Goal: Information Seeking & Learning: Learn about a topic

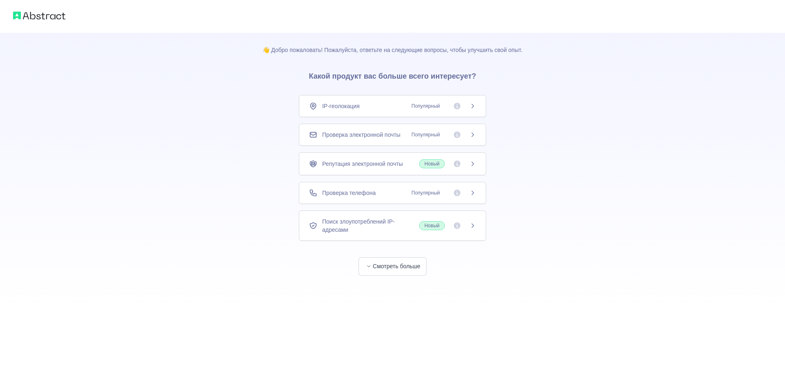
click at [418, 189] on span "Популярный" at bounding box center [426, 193] width 38 height 8
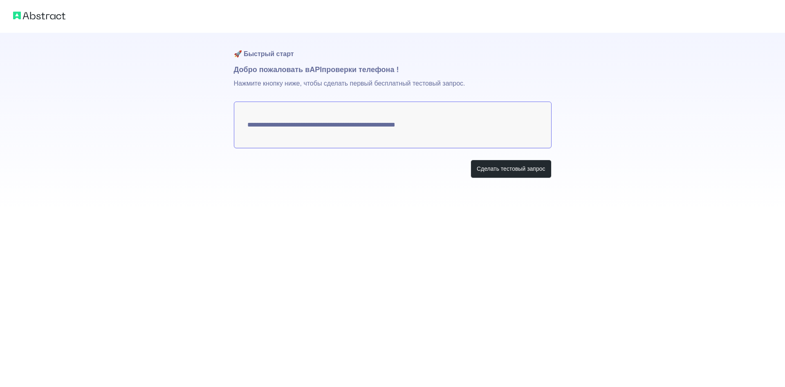
drag, startPoint x: 249, startPoint y: 127, endPoint x: 256, endPoint y: 127, distance: 7.4
click at [254, 127] on textarea "**********" at bounding box center [393, 124] width 318 height 47
drag, startPoint x: 358, startPoint y: 126, endPoint x: 349, endPoint y: 113, distance: 16.4
click at [367, 125] on textarea "**********" at bounding box center [393, 124] width 318 height 47
click at [494, 165] on font "Сделать тестовый запрос" at bounding box center [511, 168] width 69 height 7
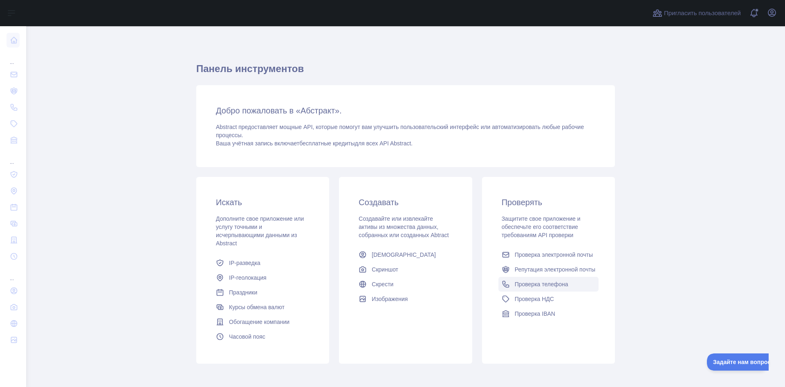
click at [541, 285] on font "Проверка телефона" at bounding box center [542, 284] width 54 height 7
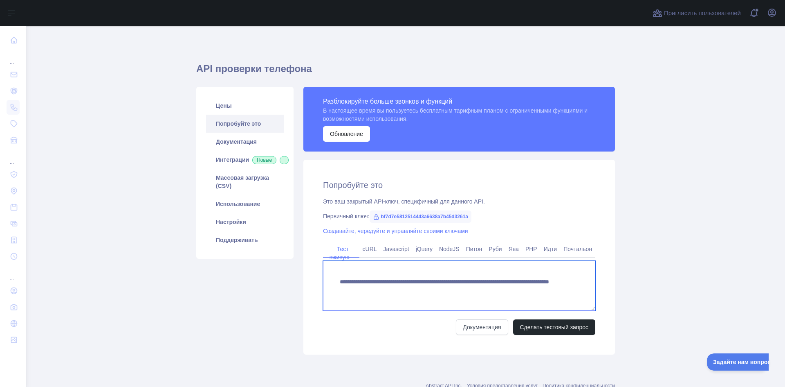
drag, startPoint x: 389, startPoint y: 281, endPoint x: 349, endPoint y: 263, distance: 43.4
click at [349, 263] on textarea "**********" at bounding box center [459, 286] width 272 height 50
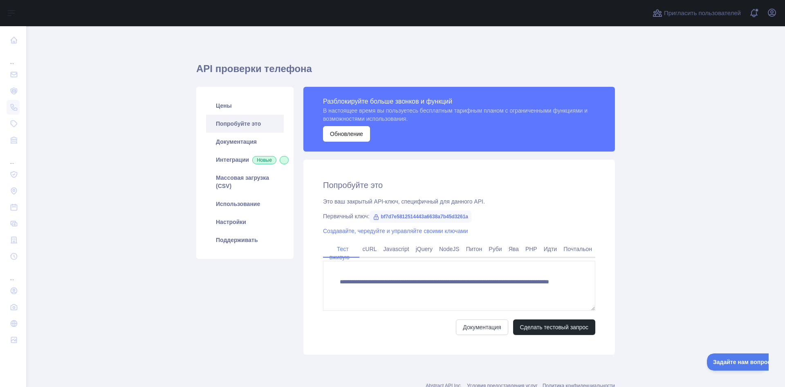
click at [645, 283] on main "API проверки телефона Цены Попробуйте это Документация Интеграции Новые Массова…" at bounding box center [405, 206] width 759 height 360
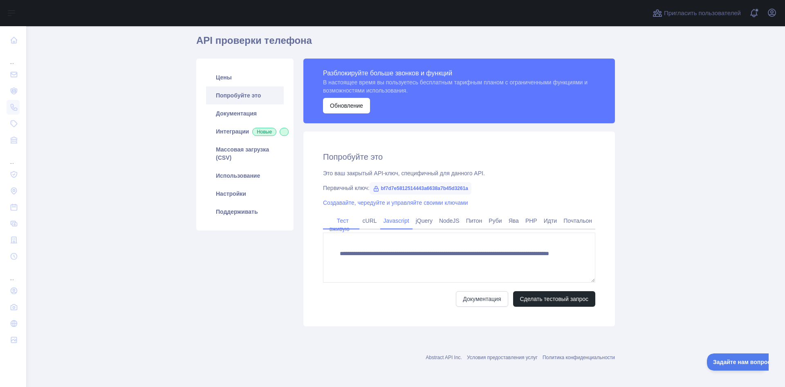
click at [395, 220] on font "Javascript" at bounding box center [397, 220] width 26 height 7
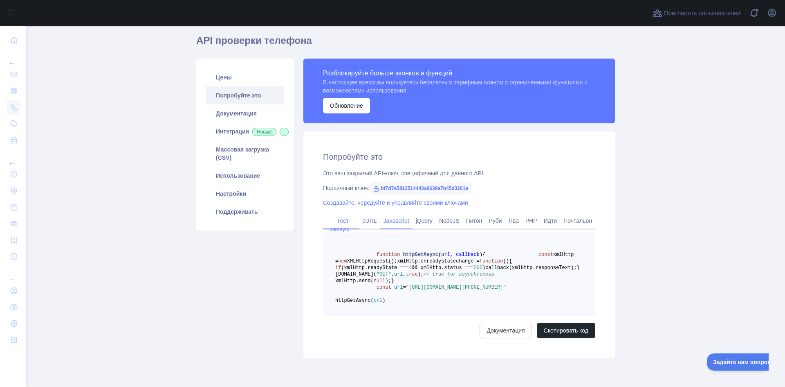
click at [344, 215] on link "Тест вживую" at bounding box center [341, 224] width 23 height 21
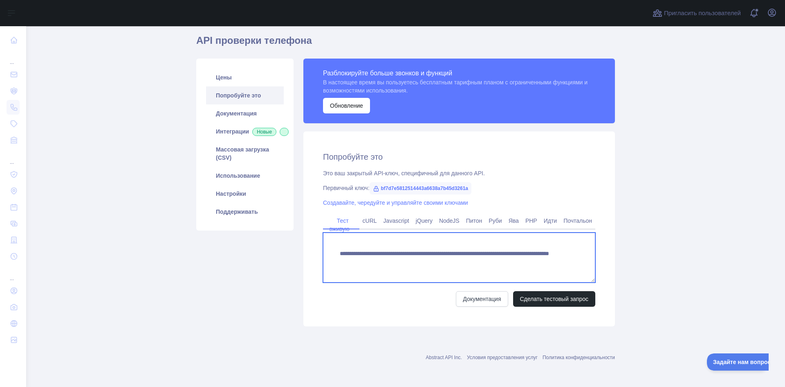
drag, startPoint x: 335, startPoint y: 251, endPoint x: 530, endPoint y: 269, distance: 195.9
click at [535, 271] on textarea "**********" at bounding box center [459, 257] width 272 height 50
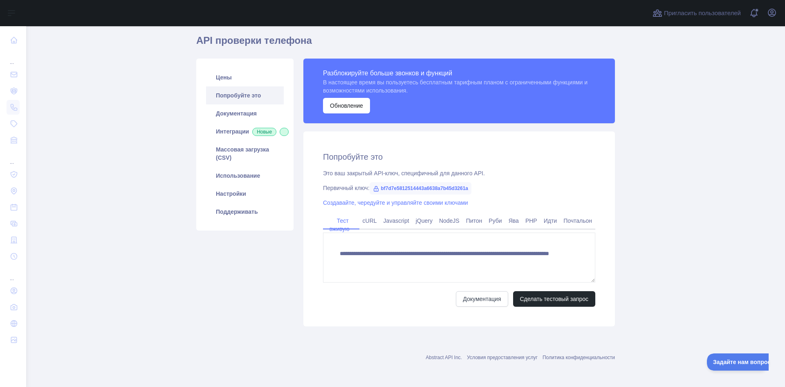
click at [580, 314] on div "**********" at bounding box center [460, 228] width 312 height 195
click at [562, 296] on font "Сделать тестовый запрос" at bounding box center [554, 298] width 69 height 7
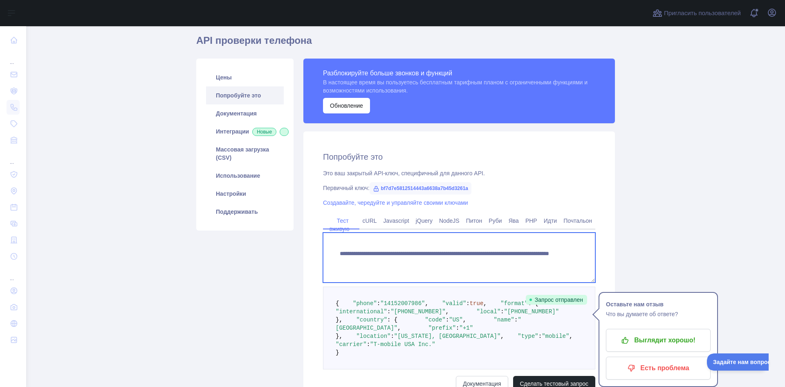
click at [340, 254] on textarea "**********" at bounding box center [459, 257] width 272 height 50
drag, startPoint x: 335, startPoint y: 254, endPoint x: 539, endPoint y: 274, distance: 204.3
click at [539, 274] on textarea "**********" at bounding box center [459, 257] width 272 height 50
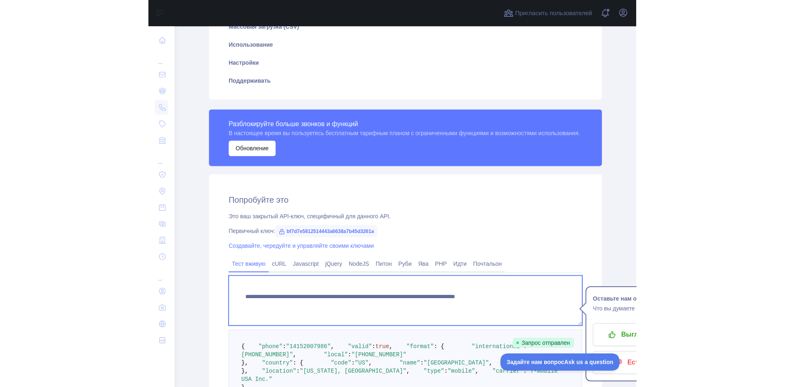
scroll to position [355, 0]
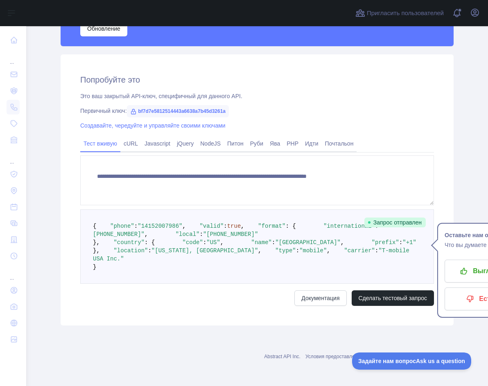
click at [195, 302] on div "Документация Сделать тестовый запрос" at bounding box center [256, 298] width 353 height 16
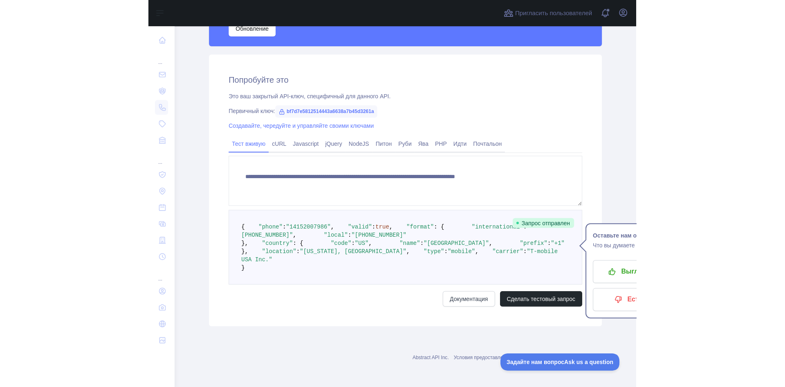
scroll to position [187, 0]
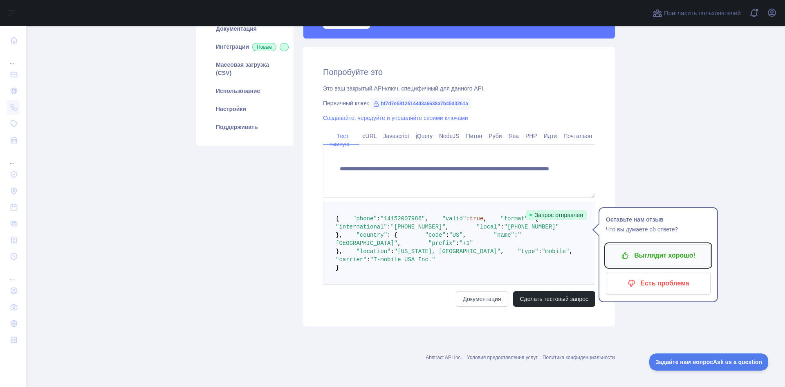
click at [657, 249] on font "Выглядит хорошо!" at bounding box center [664, 255] width 61 height 13
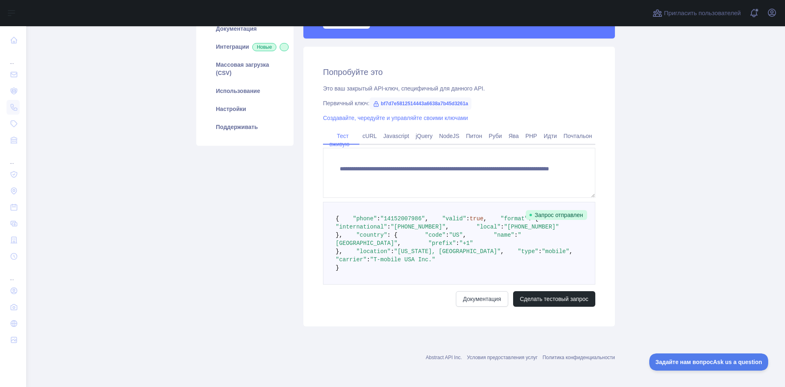
scroll to position [105, 0]
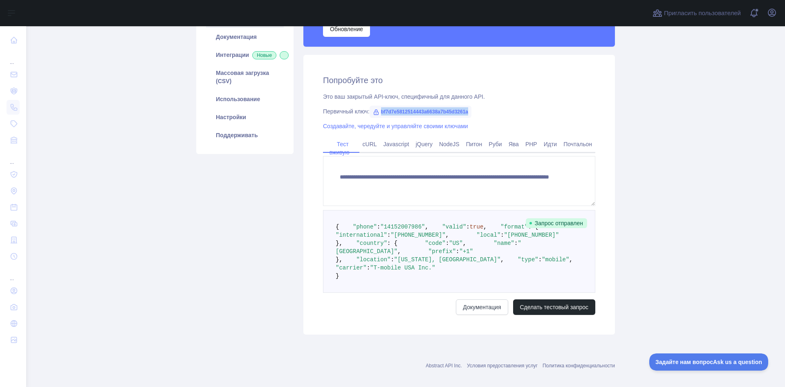
drag, startPoint x: 381, startPoint y: 113, endPoint x: 470, endPoint y: 112, distance: 88.8
click at [469, 112] on font "bf7d7e5812514443a6638a7b45d3261a" at bounding box center [425, 112] width 88 height 6
copy font "bf7d7e5812514443a6638a7b45d3261a"
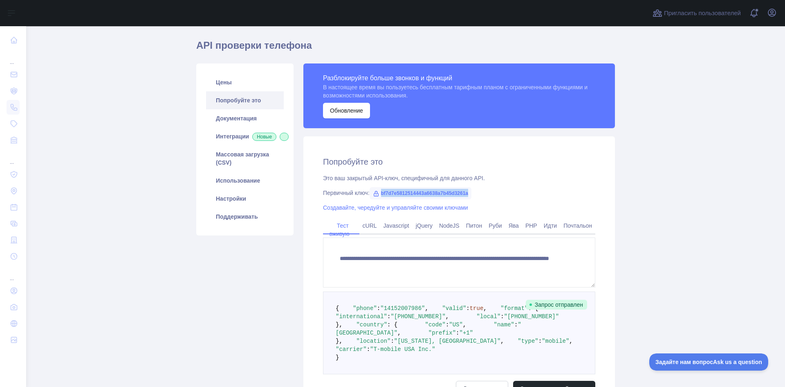
scroll to position [23, 0]
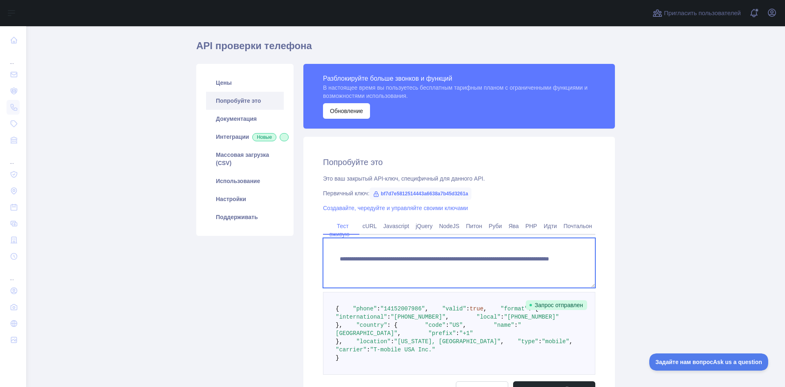
drag, startPoint x: 339, startPoint y: 261, endPoint x: 362, endPoint y: 262, distance: 22.9
click at [363, 262] on textarea "**********" at bounding box center [459, 263] width 272 height 50
drag, startPoint x: 337, startPoint y: 259, endPoint x: 515, endPoint y: 266, distance: 178.5
click at [515, 266] on textarea "**********" at bounding box center [459, 263] width 272 height 50
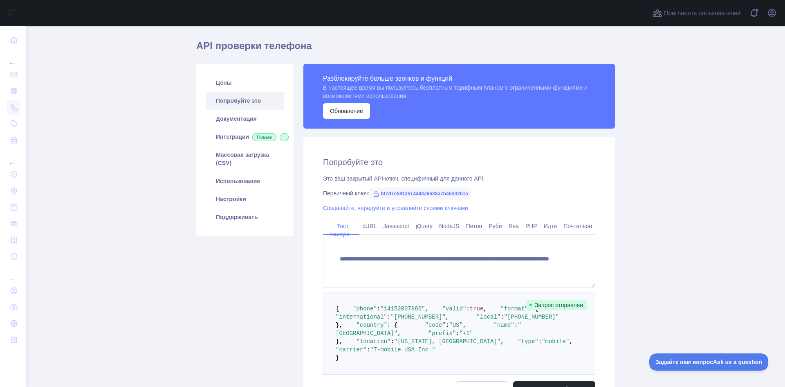
click at [279, 289] on div "Цены Попробуйте это Документация Интеграции Новые Массовая загрузка (CSV) Испол…" at bounding box center [244, 240] width 107 height 352
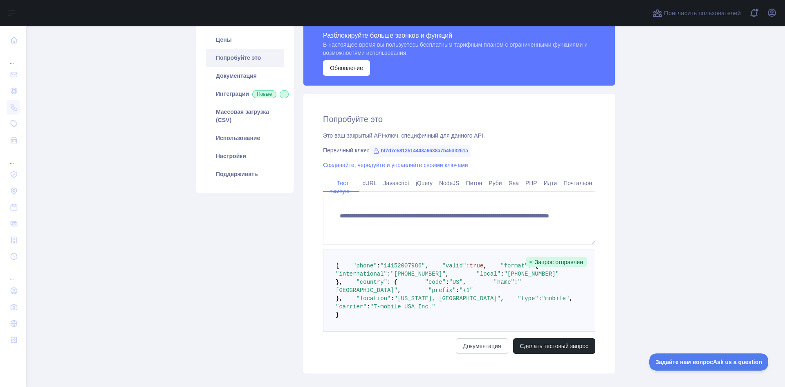
scroll to position [187, 0]
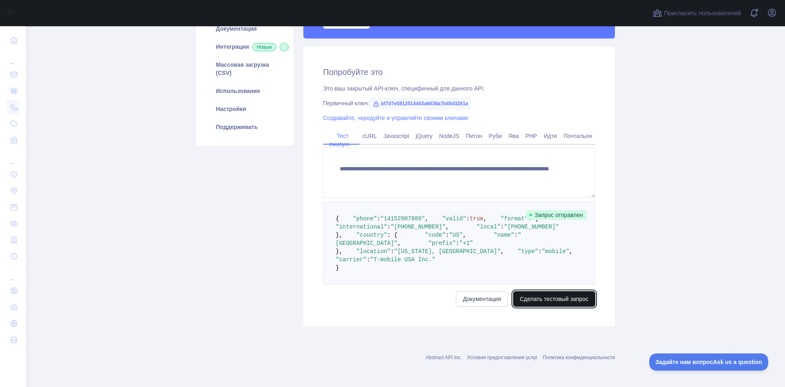
click at [517, 293] on button "Сделать тестовый запрос" at bounding box center [554, 299] width 83 height 16
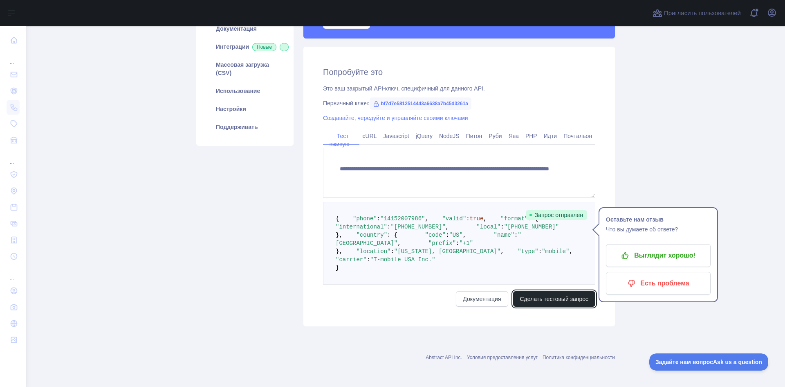
scroll to position [146, 0]
click at [504, 225] on span ""[PHONE_NUMBER]"" at bounding box center [531, 226] width 55 height 7
drag, startPoint x: 390, startPoint y: 226, endPoint x: 433, endPoint y: 224, distance: 43.0
click at [504, 224] on span ""[PHONE_NUMBER]"" at bounding box center [531, 226] width 55 height 7
click at [411, 252] on pre "{ "phone" : "[PHONE_NUMBER]" , "valid" : true , "format" : { "international" : …" at bounding box center [459, 243] width 272 height 83
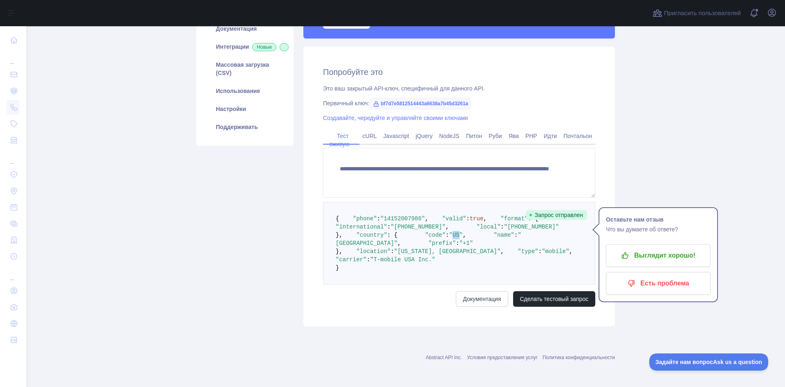
drag, startPoint x: 388, startPoint y: 251, endPoint x: 392, endPoint y: 250, distance: 4.3
click at [449, 238] on span ""US"" at bounding box center [456, 235] width 14 height 7
click at [400, 246] on span ""[GEOGRAPHIC_DATA]"" at bounding box center [429, 239] width 186 height 15
drag, startPoint x: 396, startPoint y: 268, endPoint x: 403, endPoint y: 267, distance: 7.4
click at [402, 267] on pre "{ "phone" : "[PHONE_NUMBER]" , "valid" : true , "format" : { "international" : …" at bounding box center [459, 243] width 272 height 83
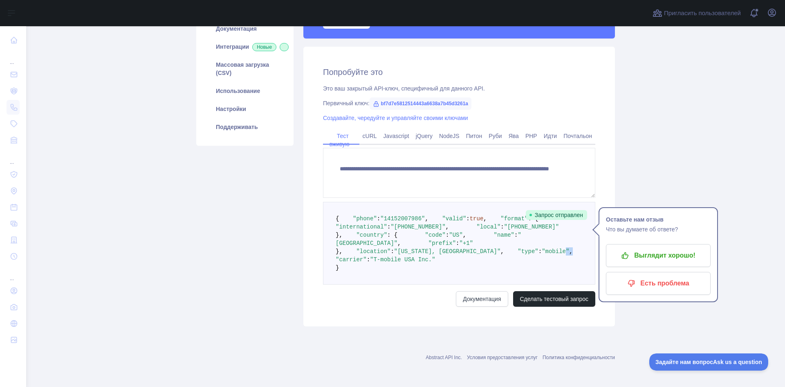
drag, startPoint x: 393, startPoint y: 295, endPoint x: 409, endPoint y: 294, distance: 16.4
click at [406, 284] on pre "{ "phone" : "[PHONE_NUMBER]" , "valid" : true , "format" : { "international" : …" at bounding box center [459, 243] width 272 height 83
drag, startPoint x: 404, startPoint y: 301, endPoint x: 417, endPoint y: 302, distance: 13.5
click at [414, 263] on span ""T-mobile USA Inc."" at bounding box center [402, 259] width 65 height 7
drag, startPoint x: 389, startPoint y: 293, endPoint x: 403, endPoint y: 290, distance: 14.9
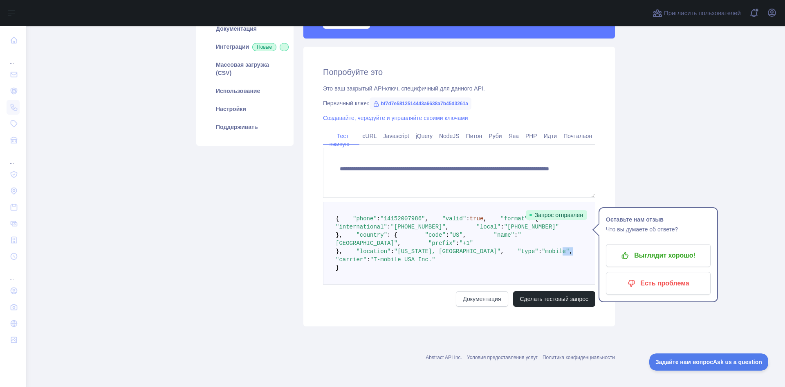
click at [403, 284] on pre "{ "phone" : "[PHONE_NUMBER]" , "valid" : true , "format" : { "international" : …" at bounding box center [459, 243] width 272 height 83
click at [410, 279] on pre "{ "phone" : "[PHONE_NUMBER]" , "valid" : true , "format" : { "international" : …" at bounding box center [459, 243] width 272 height 83
drag, startPoint x: 391, startPoint y: 299, endPoint x: 403, endPoint y: 298, distance: 11.9
click at [401, 263] on span ""T-mobile USA Inc."" at bounding box center [402, 259] width 65 height 7
drag, startPoint x: 381, startPoint y: 290, endPoint x: 400, endPoint y: 292, distance: 19.4
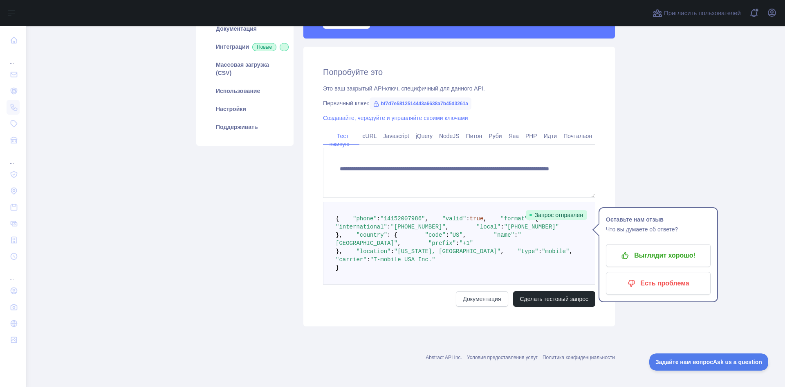
click at [542, 254] on span ""mobile"" at bounding box center [555, 251] width 27 height 7
click at [290, 243] on div "Цены Попробуйте это Документация Интеграции Новые Массовая загрузка (CSV) Испол…" at bounding box center [244, 150] width 107 height 352
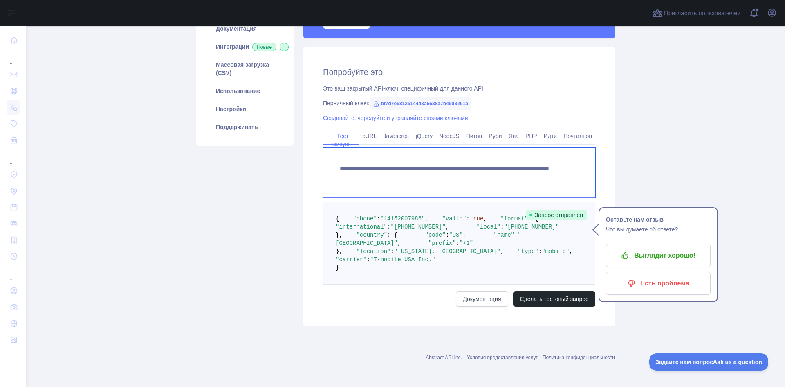
drag, startPoint x: 483, startPoint y: 143, endPoint x: 518, endPoint y: 141, distance: 35.2
click at [518, 148] on textarea "**********" at bounding box center [459, 173] width 272 height 50
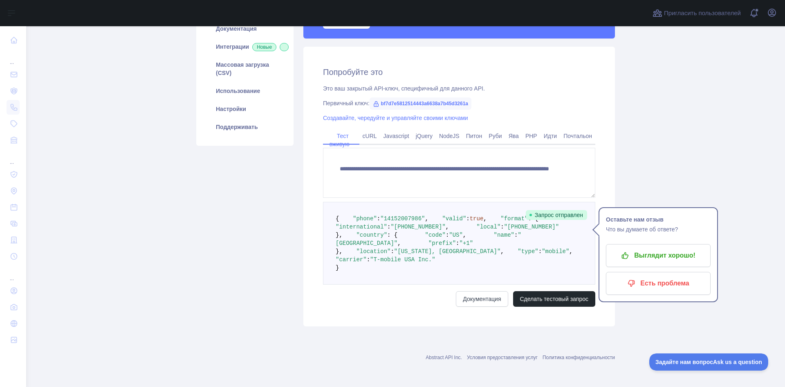
click at [658, 325] on main "API проверки телефона Цены Попробуйте это Документация Интеграции Новые Массова…" at bounding box center [405, 206] width 759 height 360
drag, startPoint x: 388, startPoint y: 185, endPoint x: 434, endPoint y: 188, distance: 45.5
click at [504, 223] on span ""[PHONE_NUMBER]"" at bounding box center [531, 226] width 55 height 7
drag, startPoint x: 681, startPoint y: 244, endPoint x: 599, endPoint y: 200, distance: 93.7
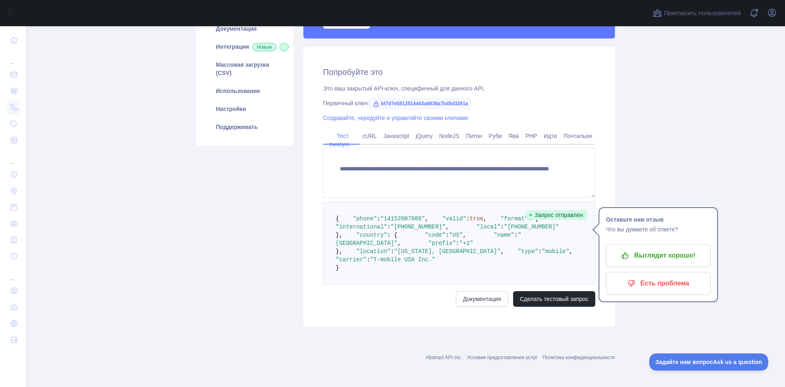
click at [677, 243] on main "API проверки телефона Цены Попробуйте это Документация Интеграции Новые Массова…" at bounding box center [405, 206] width 759 height 360
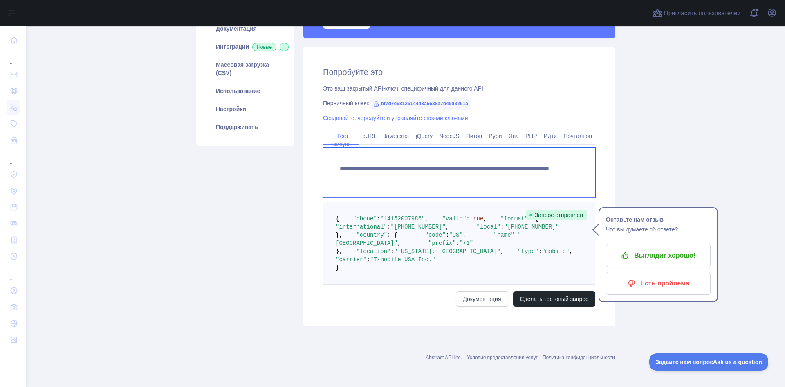
drag, startPoint x: 338, startPoint y: 94, endPoint x: 517, endPoint y: 103, distance: 179.0
click at [517, 148] on textarea "**********" at bounding box center [459, 173] width 272 height 50
